Goal: Obtain resource: Download file/media

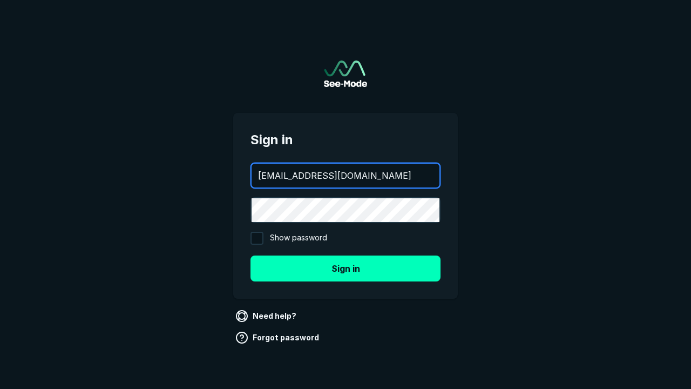
type input "[EMAIL_ADDRESS][DOMAIN_NAME]"
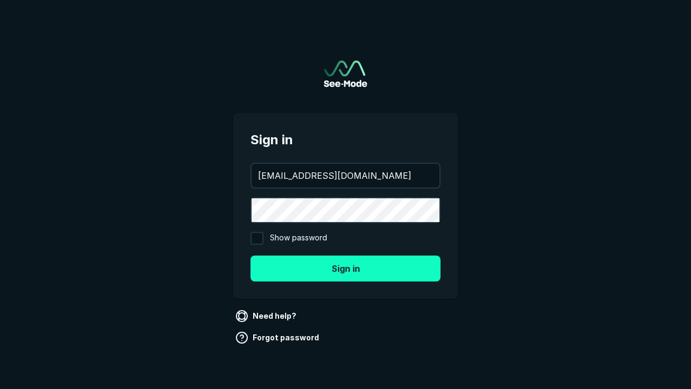
click at [346, 268] on button "Sign in" at bounding box center [346, 268] width 190 height 26
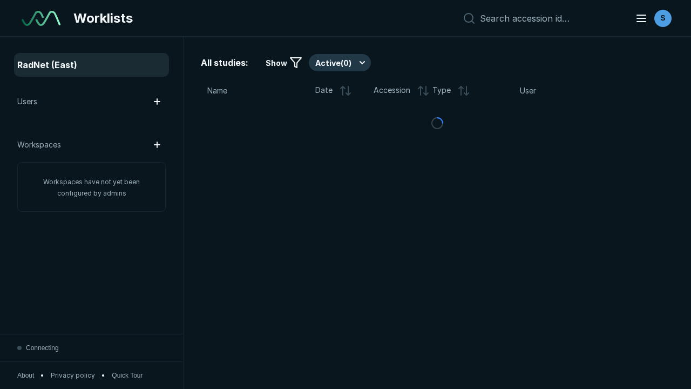
scroll to position [2949, 4498]
